Goal: Task Accomplishment & Management: Complete application form

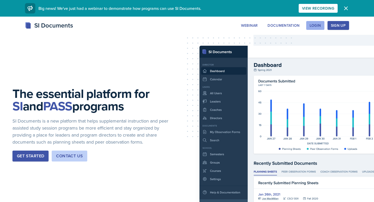
click at [314, 26] on div "Login" at bounding box center [315, 25] width 11 height 4
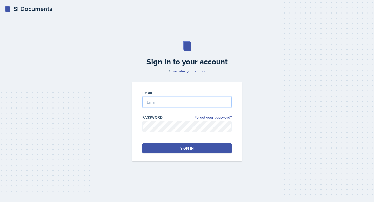
type input "[PERSON_NAME][EMAIL_ADDRESS][PERSON_NAME][DOMAIN_NAME]"
click at [186, 145] on button "Sign in" at bounding box center [186, 148] width 89 height 10
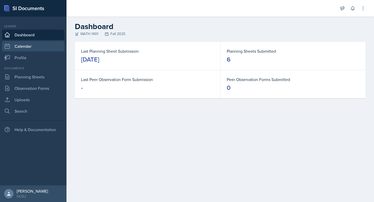
click at [43, 44] on link "Calendar" at bounding box center [33, 46] width 62 height 10
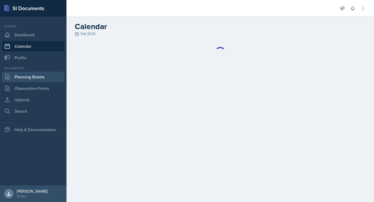
click at [30, 72] on link "Planning Sheets" at bounding box center [33, 77] width 62 height 10
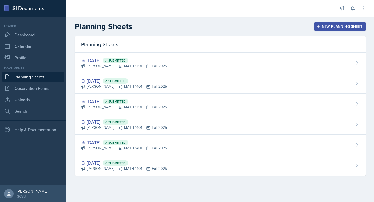
click at [325, 31] on button "New Planning Sheet" at bounding box center [339, 26] width 51 height 9
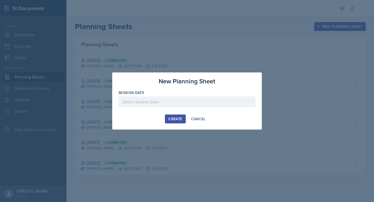
click at [189, 98] on div at bounding box center [186, 101] width 137 height 11
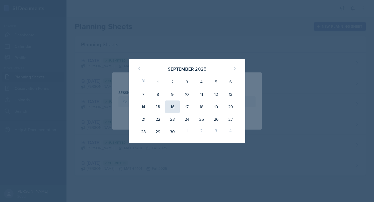
click at [176, 105] on div "16" at bounding box center [172, 107] width 15 height 12
type input "[DATE]"
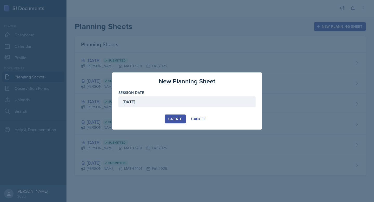
click at [178, 115] on button "Create" at bounding box center [175, 119] width 21 height 9
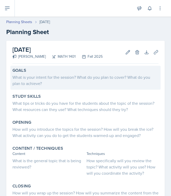
click at [70, 78] on div "What is your intent for the session? What do you plan to cover? What do you pla…" at bounding box center [85, 80] width 146 height 12
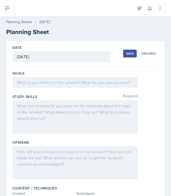
click at [64, 82] on div at bounding box center [74, 82] width 125 height 11
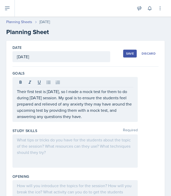
click at [101, 109] on p "Their first test is [DATE], so I made a mock test for them to do during [DATE] …" at bounding box center [75, 103] width 116 height 31
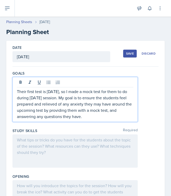
click at [101, 109] on p "Their first test is [DATE], so I made a mock test for them to do during [DATE] …" at bounding box center [75, 103] width 116 height 31
click at [96, 110] on p "Their first test is [DATE], so I made a mock test for them to do during [DATE] …" at bounding box center [75, 103] width 116 height 31
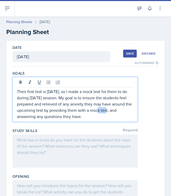
drag, startPoint x: 101, startPoint y: 110, endPoint x: 90, endPoint y: 110, distance: 10.7
click at [90, 110] on p "Their first test is [DATE], so I made a mock test for them to do during [DATE] …" at bounding box center [75, 103] width 116 height 31
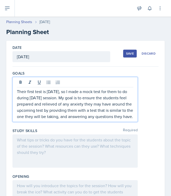
click at [82, 161] on div at bounding box center [74, 150] width 125 height 33
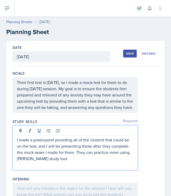
click at [74, 160] on p "I made a powerpoint providing all of the content that could be on the test, and…" at bounding box center [75, 149] width 116 height 25
click at [72, 162] on p "I made a powerpoint providing all of the content that could be on the test, and…" at bounding box center [75, 149] width 116 height 25
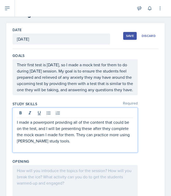
scroll to position [60, 0]
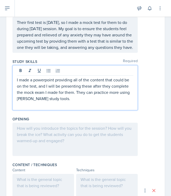
click at [48, 142] on div at bounding box center [74, 139] width 125 height 33
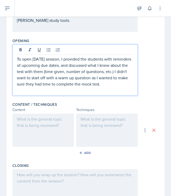
scroll to position [129, 0]
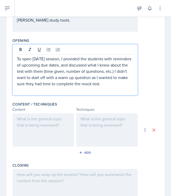
click at [41, 137] on div at bounding box center [43, 129] width 62 height 33
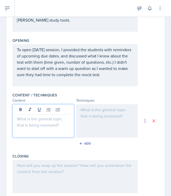
scroll to position [138, 0]
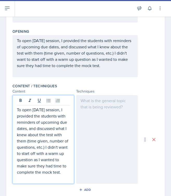
click at [31, 127] on p "To open [DATE] session, I provided the students with reminders of upcoming due …" at bounding box center [43, 141] width 53 height 69
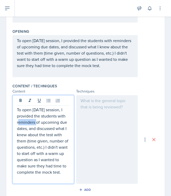
click at [31, 127] on p "To open [DATE] session, I provided the students with reminders of upcoming due …" at bounding box center [43, 141] width 53 height 69
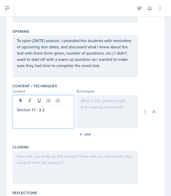
click at [100, 117] on div at bounding box center [107, 111] width 62 height 33
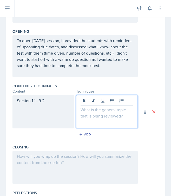
scroll to position [148, 0]
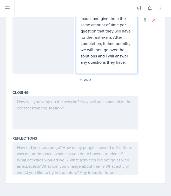
click at [56, 112] on div at bounding box center [74, 112] width 125 height 33
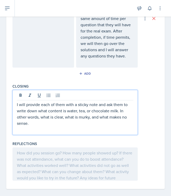
scroll to position [273, 0]
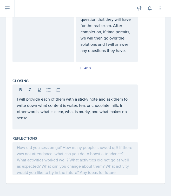
click at [143, 122] on div "I will provide each of them with a sticky note and ask them to write down what …" at bounding box center [85, 106] width 146 height 45
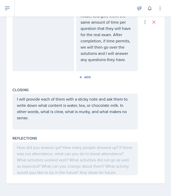
scroll to position [261, 0]
click at [80, 116] on p "I will provide each of them with a sticky note and ask them to write down what …" at bounding box center [75, 108] width 116 height 25
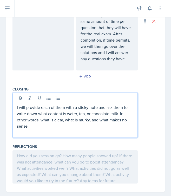
scroll to position [270, 0]
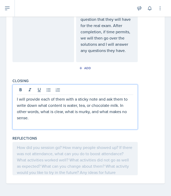
click at [80, 116] on p "I will provide each of them with a sticky note and ask them to write down what …" at bounding box center [75, 108] width 116 height 25
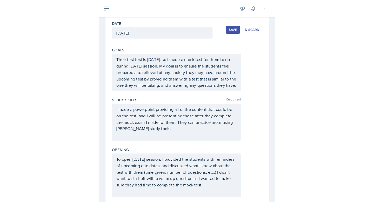
scroll to position [0, 0]
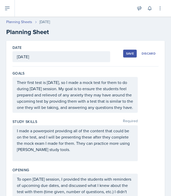
click at [133, 55] on div "Save" at bounding box center [130, 53] width 8 height 4
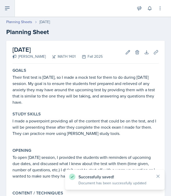
click at [11, 5] on button at bounding box center [7, 8] width 15 height 17
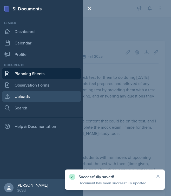
click at [29, 93] on link "Uploads" at bounding box center [41, 96] width 79 height 10
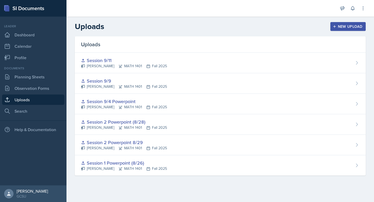
click at [359, 29] on button "New Upload" at bounding box center [348, 26] width 36 height 9
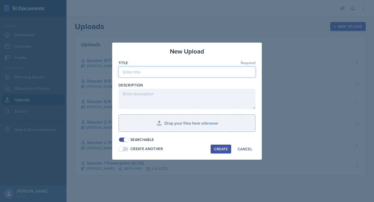
click at [224, 74] on input at bounding box center [186, 72] width 137 height 11
type input "Session 9/16"
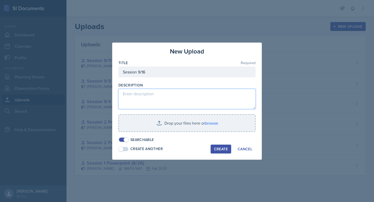
click at [180, 101] on textarea at bounding box center [186, 99] width 137 height 20
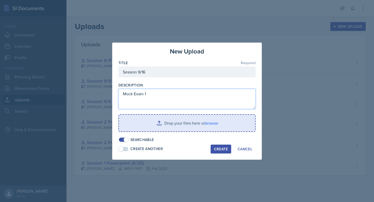
type textarea "Mock Exam 1"
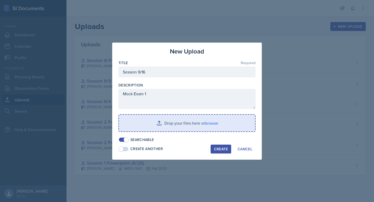
click at [200, 124] on input "file" at bounding box center [187, 123] width 136 height 17
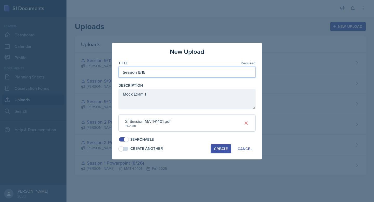
click at [157, 70] on input "Session 9/16" at bounding box center [186, 72] width 137 height 11
type input "Session 9/16 Powerpoint"
click at [218, 151] on div "Create" at bounding box center [221, 149] width 14 height 4
